Goal: Task Accomplishment & Management: Use online tool/utility

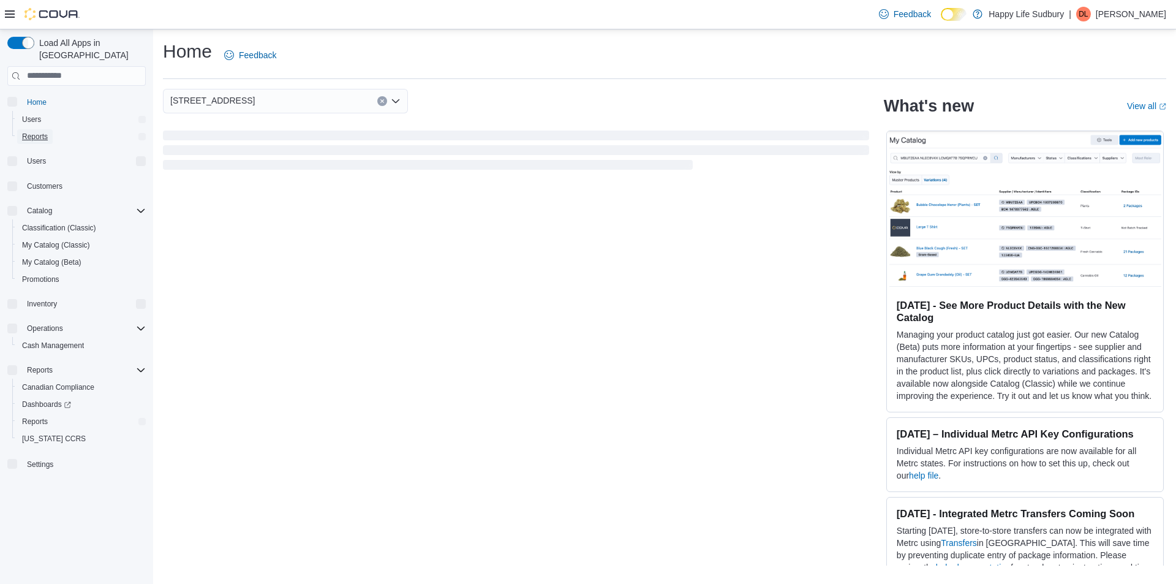
click at [36, 132] on span "Reports" at bounding box center [35, 137] width 26 height 10
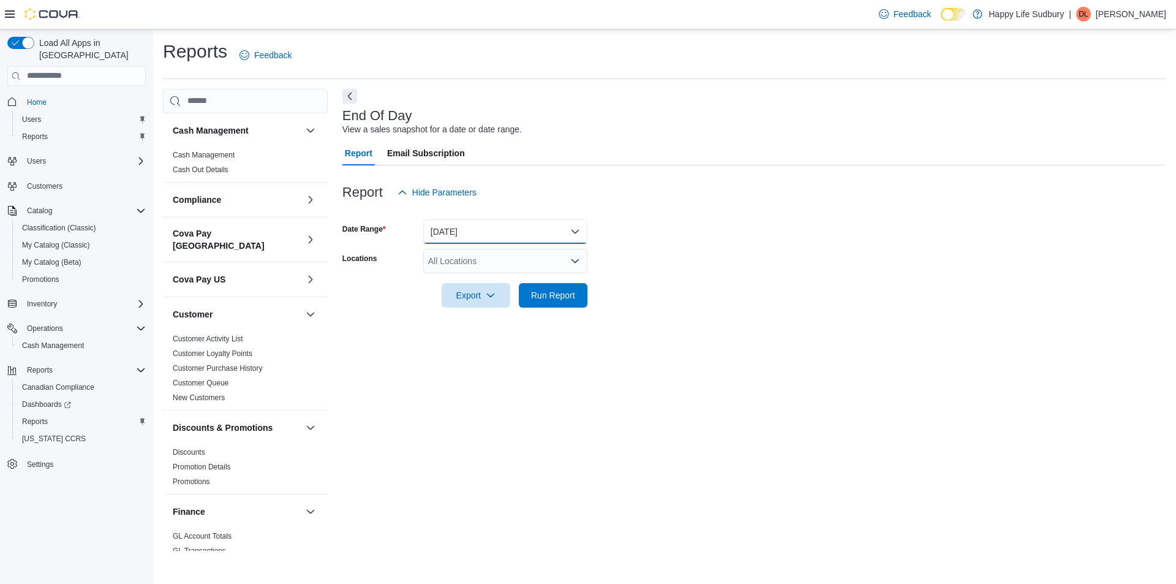
click at [450, 228] on button "Today" at bounding box center [505, 231] width 164 height 24
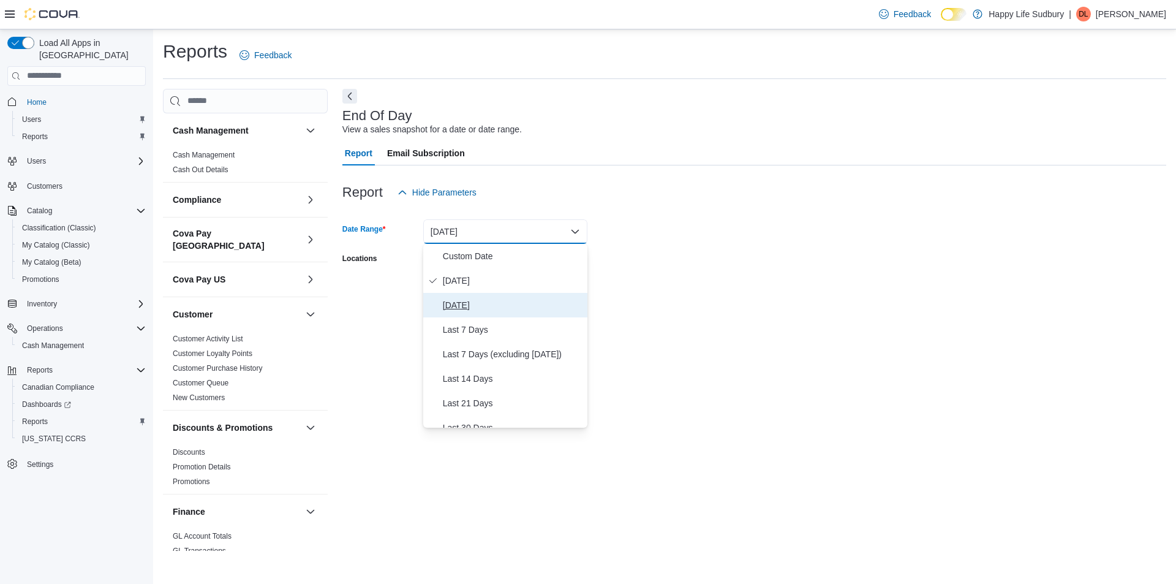
click at [465, 304] on span "Yesterday" at bounding box center [513, 305] width 140 height 15
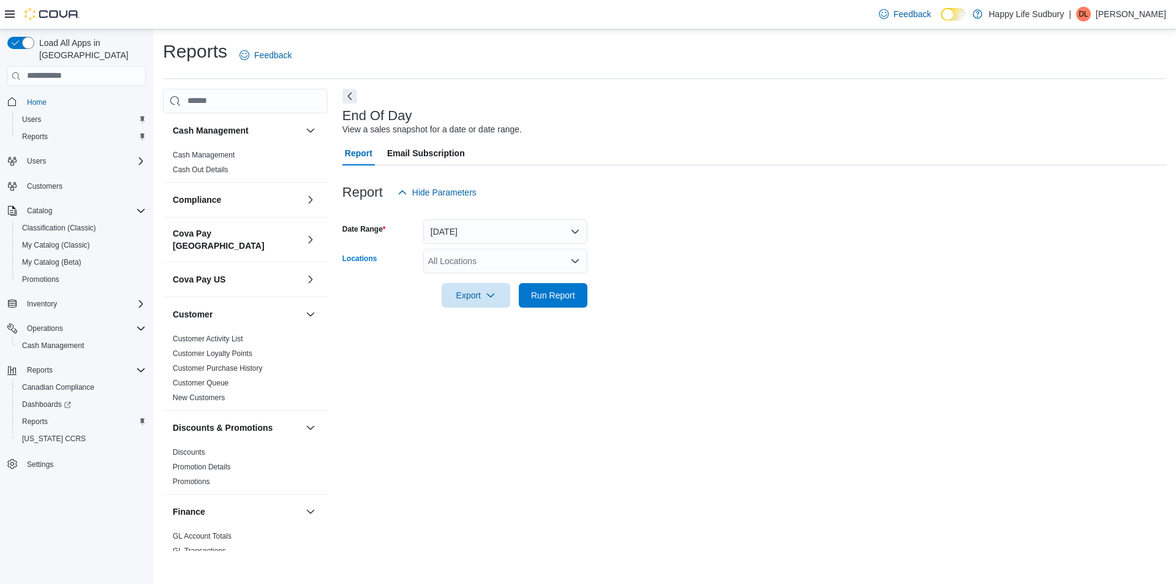
click at [470, 265] on div "All Locations" at bounding box center [505, 261] width 164 height 24
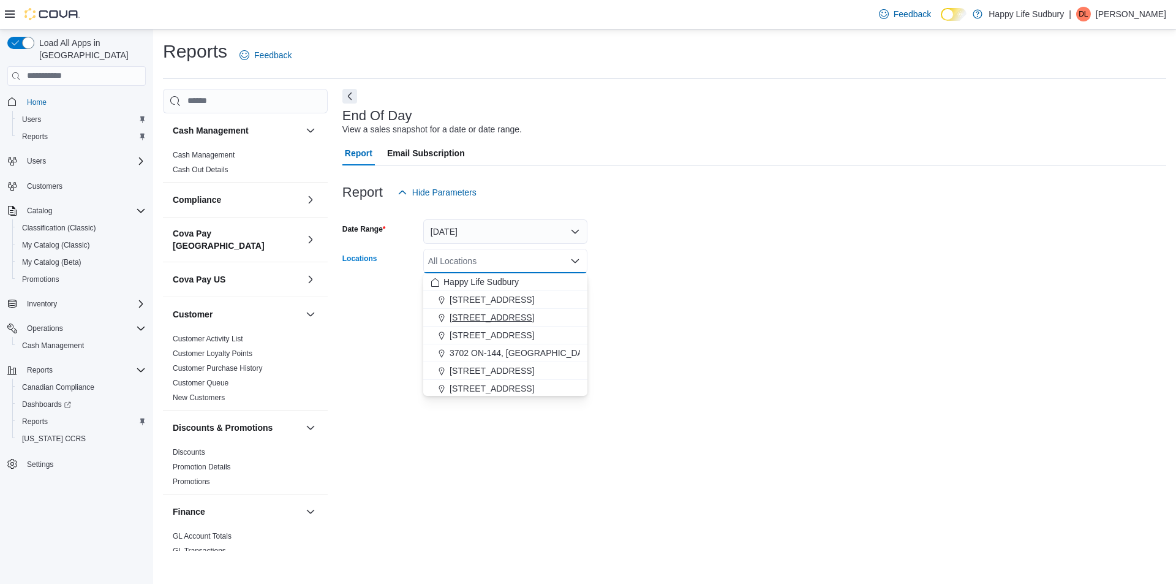
click at [482, 316] on span "1307 Algonquin Ave #1" at bounding box center [492, 317] width 85 height 12
click at [764, 313] on div at bounding box center [754, 314] width 824 height 15
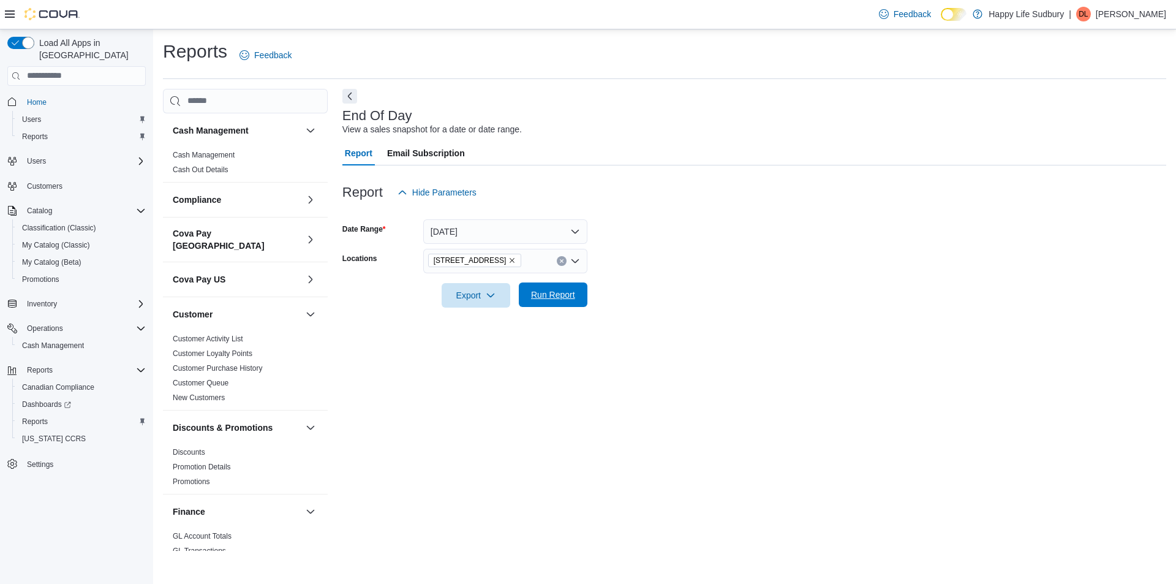
click at [569, 294] on span "Run Report" at bounding box center [553, 294] width 44 height 12
click at [483, 291] on icon "button" at bounding box center [486, 295] width 10 height 10
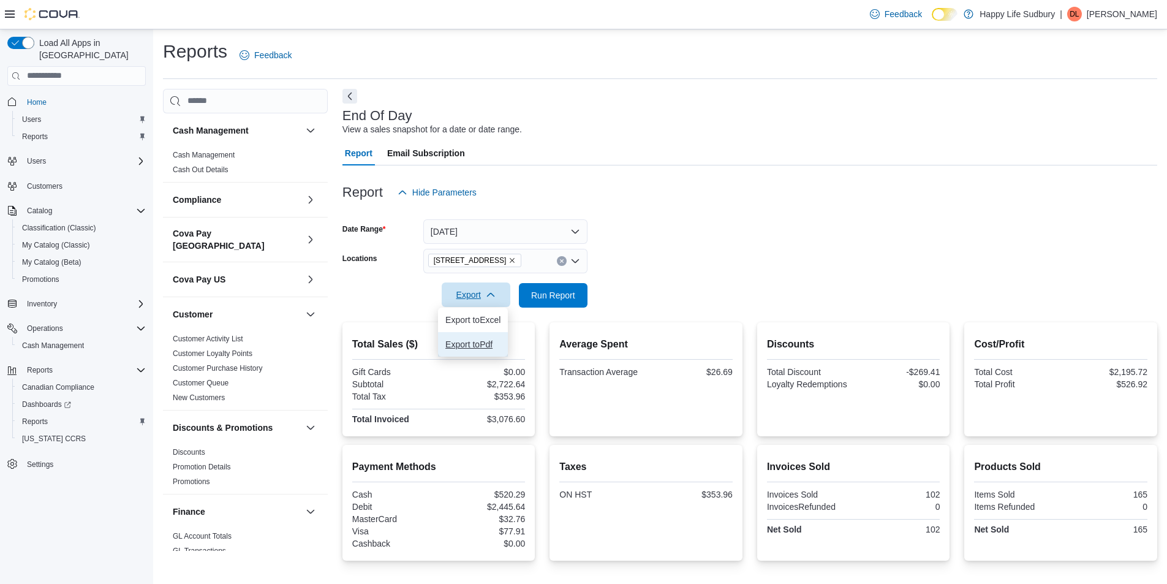
click at [472, 343] on span "Export to Pdf" at bounding box center [472, 344] width 55 height 10
